Goal: Register for event/course

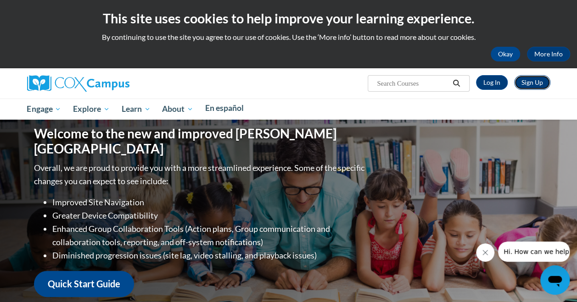
click at [514, 75] on link "Sign Up" at bounding box center [532, 82] width 36 height 15
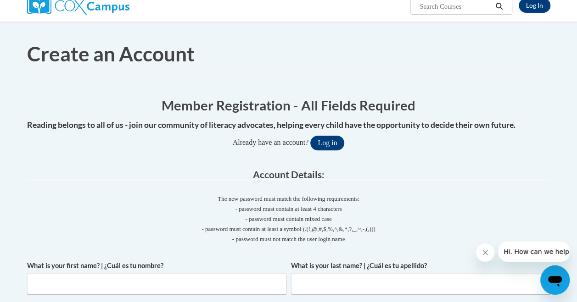
scroll to position [92, 0]
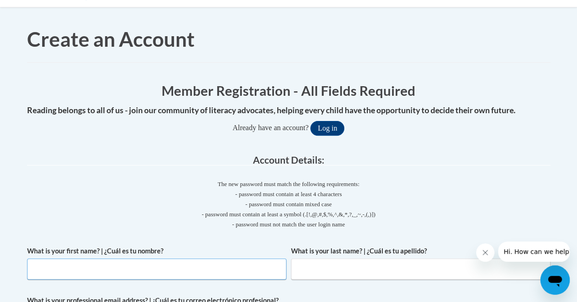
click at [171, 259] on input "What is your first name? | ¿Cuál es tu nombre?" at bounding box center [156, 269] width 259 height 21
type input "Camelita"
type input "McLeod"
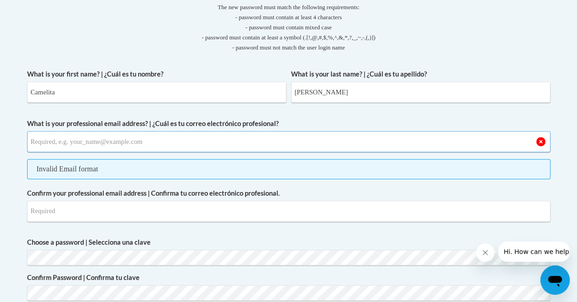
click at [173, 131] on input "What is your professional email address? | ¿Cuál es tu correo electrónico profe…" at bounding box center [288, 141] width 523 height 21
type input "camelita.mcleod@students.cau.edu"
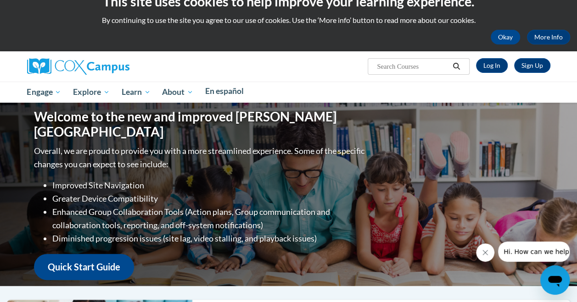
scroll to position [0, 255]
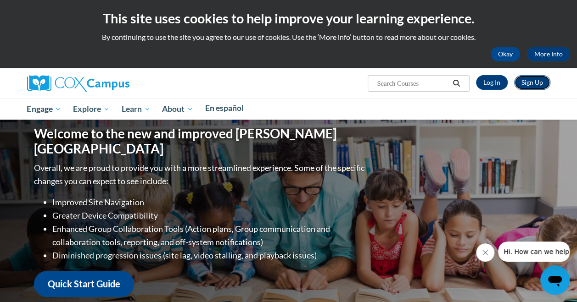
click at [514, 75] on link "Sign Up" at bounding box center [532, 82] width 36 height 15
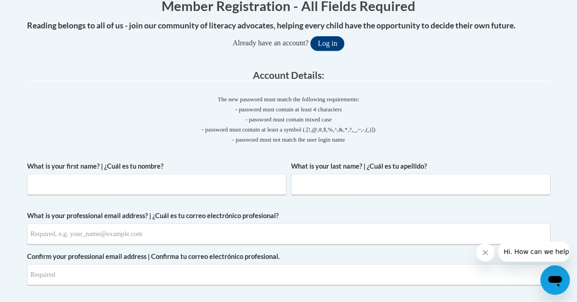
scroll to position [184, 0]
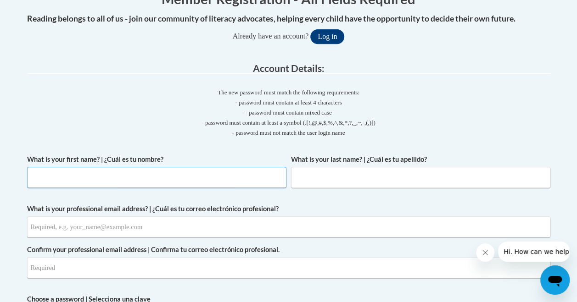
click at [201, 167] on input "What is your first name? | ¿Cuál es tu nombre?" at bounding box center [156, 177] width 259 height 21
type input "Camelita"
type input "McLeod"
type input "camelita.mcleod@students.cau.edu"
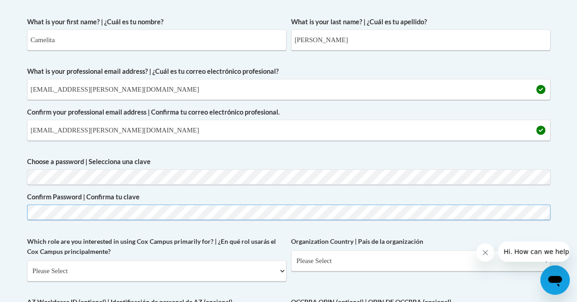
scroll to position [367, 0]
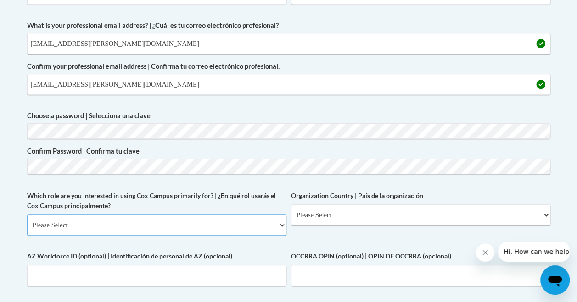
click at [228, 215] on select "Please Select College/University | Colegio/Universidad Community/Nonprofit Part…" at bounding box center [156, 225] width 259 height 21
select select "5a18ea06-2b54-4451-96f2-d152daf9eac5"
click at [27, 215] on select "Please Select College/University | Colegio/Universidad Community/Nonprofit Part…" at bounding box center [156, 225] width 259 height 21
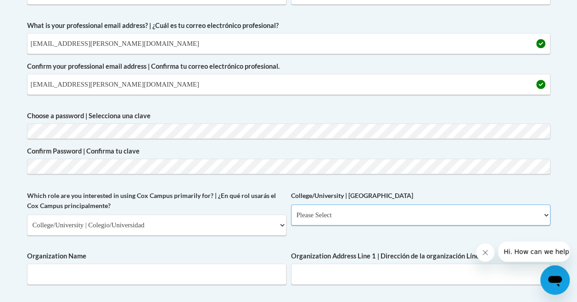
click at [291, 205] on select "Please Select College/University Staff | Empleado universitario College/Univers…" at bounding box center [420, 215] width 259 height 21
select select "99b32b07-cffc-426c-8bf6-0cd77760d84b"
click at [291, 205] on select "Please Select College/University Staff | Empleado universitario College/Univers…" at bounding box center [420, 215] width 259 height 21
click at [190, 264] on input "Organization Name" at bounding box center [156, 274] width 259 height 21
click at [190, 264] on input "C" at bounding box center [156, 274] width 259 height 21
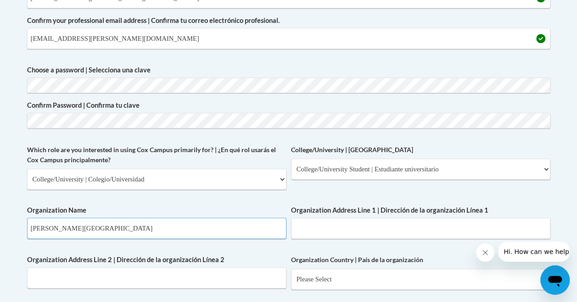
scroll to position [459, 0]
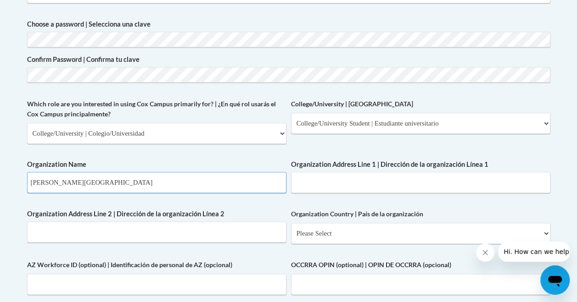
type input "Clark Atlanta University"
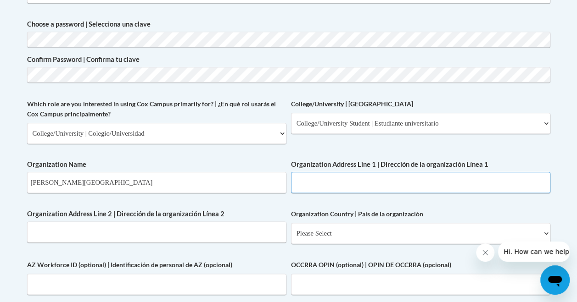
click at [291, 172] on input "Organization Address Line 1 | Dirección de la organización Línea 1" at bounding box center [420, 182] width 259 height 21
paste input "223 James P Brawley Dr SW, Atlanta, GA 30314"
click at [291, 172] on input "223 James P Brawley Dr SW, Atlanta, GA 30314" at bounding box center [420, 182] width 259 height 21
type input "223 James P Brawley Dr SW, Atlanta, GA 30314"
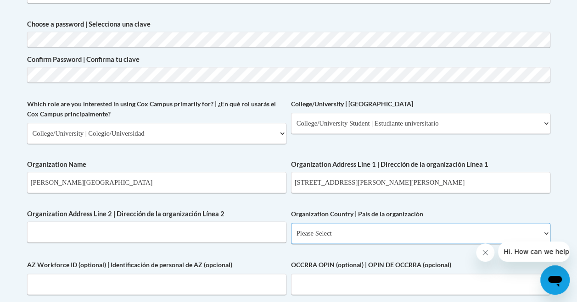
click at [291, 223] on select "Please Select United States | Estados Unidos Outside of the United States | Fue…" at bounding box center [420, 233] width 259 height 21
select select "ad49bcad-a171-4b2e-b99c-48b446064914"
click at [291, 223] on select "Please Select United States | Estados Unidos Outside of the United States | Fue…" at bounding box center [420, 233] width 259 height 21
select select
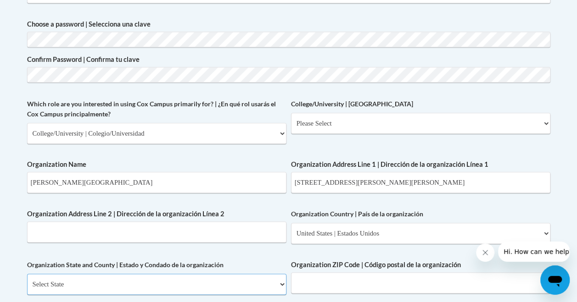
click at [111, 274] on select "Select State Alabama Alaska Arizona Arkansas California Colorado Connecticut De…" at bounding box center [156, 284] width 259 height 21
select select "Georgia"
click at [27, 274] on select "Select State Alabama Alaska Arizona Arkansas California Colorado Connecticut De…" at bounding box center [156, 284] width 259 height 21
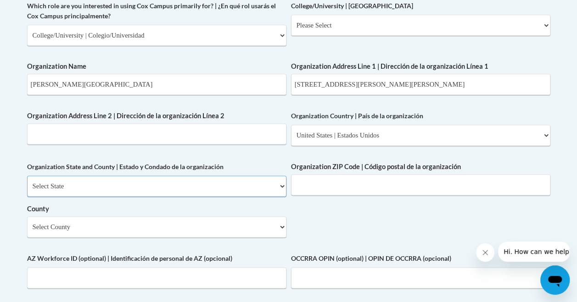
scroll to position [596, 0]
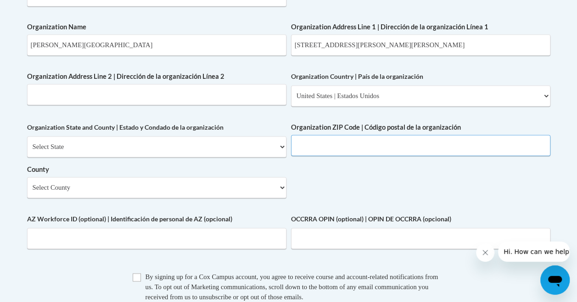
click at [291, 156] on input "Organization ZIP Code | Código postal de la organización" at bounding box center [420, 145] width 259 height 21
type input "30314"
drag, startPoint x: 176, startPoint y: 21, endPoint x: 118, endPoint y: 22, distance: 57.8
click at [291, 34] on input "223 James P Brawley Dr SW, Atlanta, GA 30314" at bounding box center [420, 44] width 259 height 21
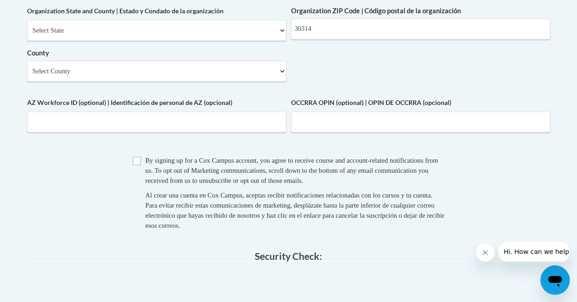
scroll to position [734, 0]
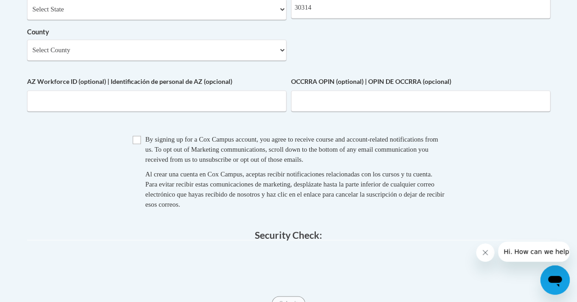
type input "223 James P Brawley Dr SW"
click at [133, 136] on input "Checkbox" at bounding box center [137, 140] width 8 height 8
checkbox input "true"
click at [272, 296] on input "Submit" at bounding box center [288, 303] width 33 height 15
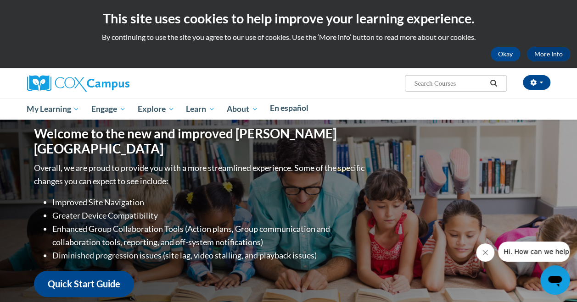
click at [478, 81] on input "Search..." at bounding box center [449, 83] width 73 height 11
click at [542, 75] on button "button" at bounding box center [537, 82] width 28 height 15
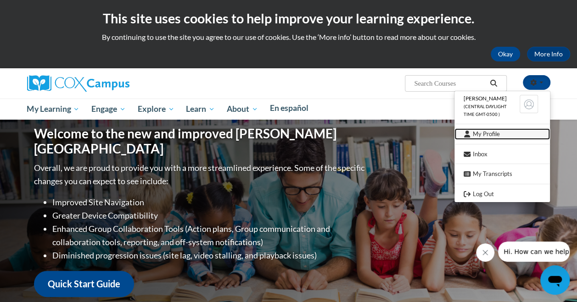
click at [477, 129] on link "My Profile" at bounding box center [501, 133] width 95 height 11
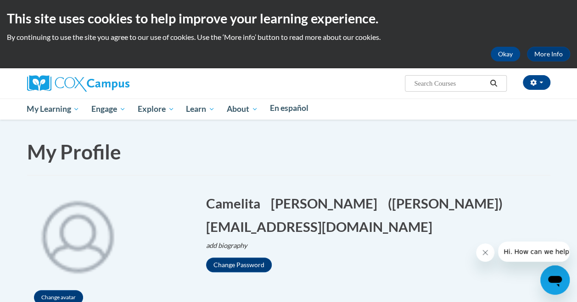
click at [486, 81] on input "Search..." at bounding box center [449, 83] width 73 height 11
type input "early literacy"
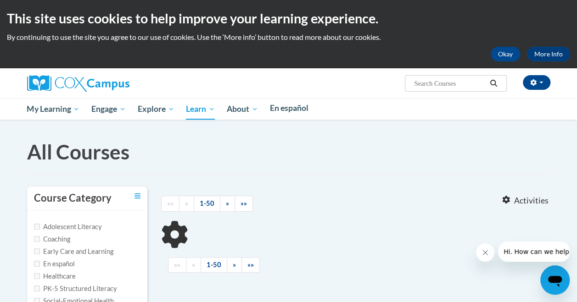
type input "early literacy"
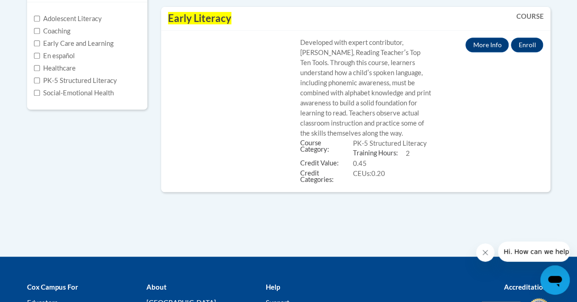
scroll to position [184, 0]
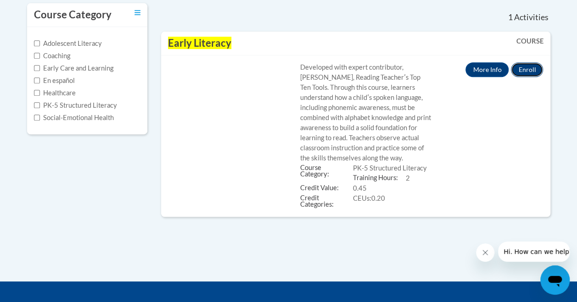
click at [534, 77] on button "Enroll" at bounding box center [527, 69] width 32 height 15
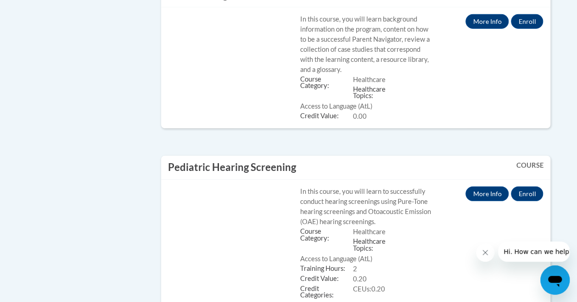
scroll to position [4772, 0]
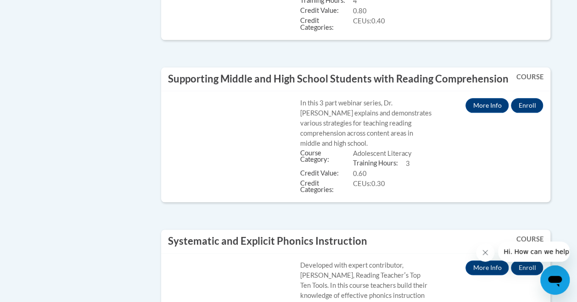
scroll to position [2156, 0]
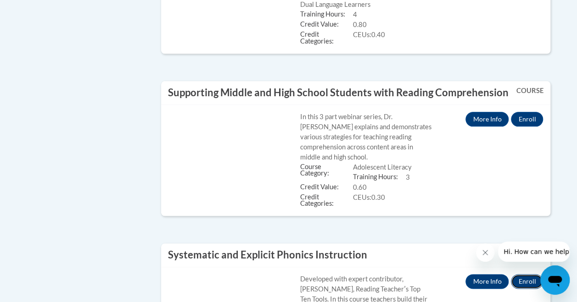
click at [527, 274] on button "Enroll" at bounding box center [527, 281] width 32 height 15
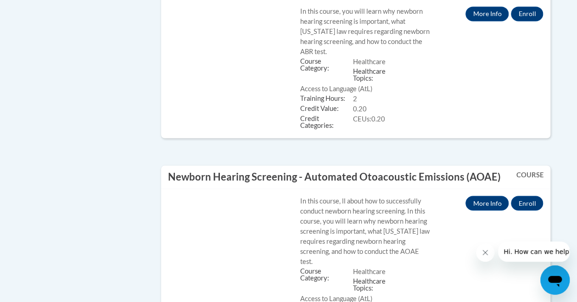
scroll to position [4142, 0]
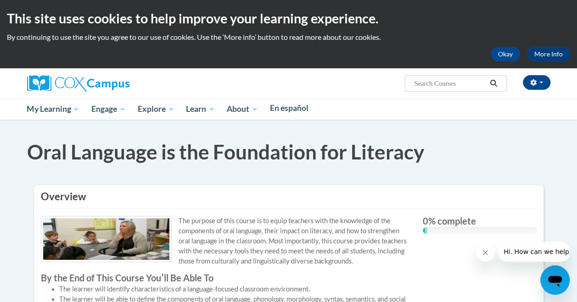
click at [456, 23] on h2 "This site uses cookies to help improve your learning experience." at bounding box center [288, 18] width 563 height 18
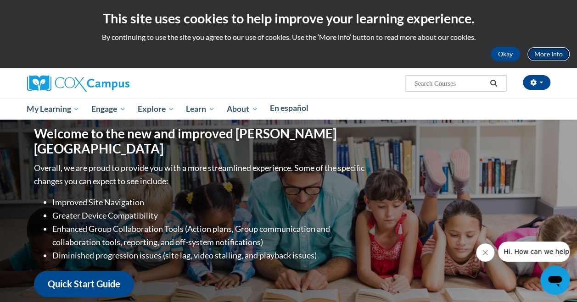
click at [527, 50] on link "More Info" at bounding box center [548, 54] width 43 height 15
